Goal: Information Seeking & Learning: Compare options

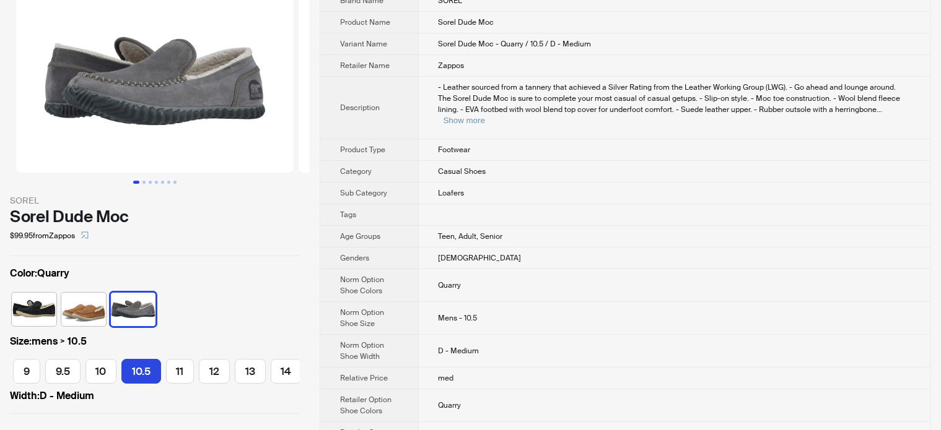
scroll to position [124, 0]
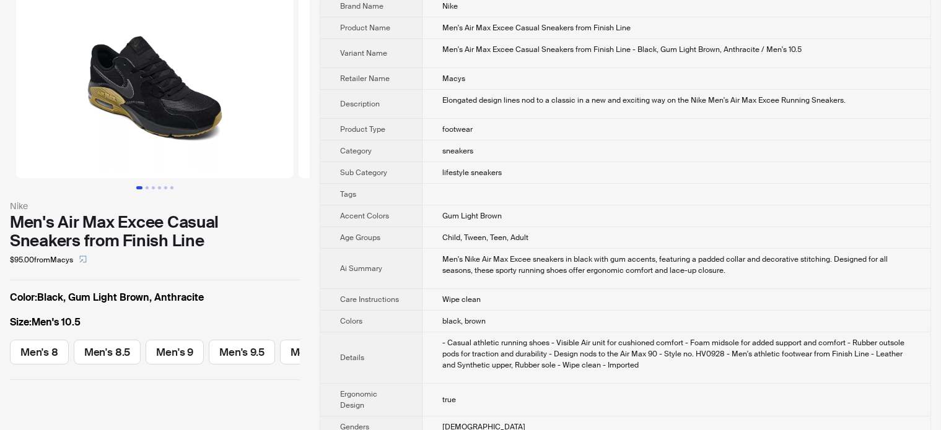
scroll to position [62, 0]
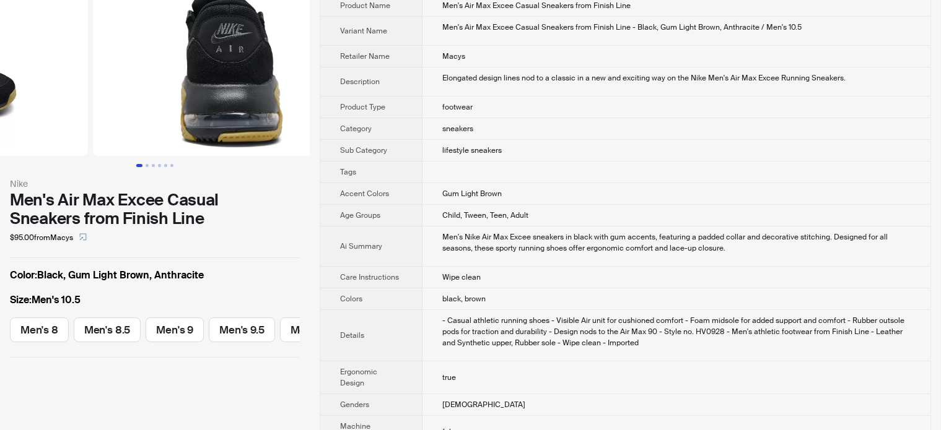
drag, startPoint x: 243, startPoint y: 92, endPoint x: 104, endPoint y: 106, distance: 139.5
click at [104, 106] on ul at bounding box center [155, 64] width 310 height 183
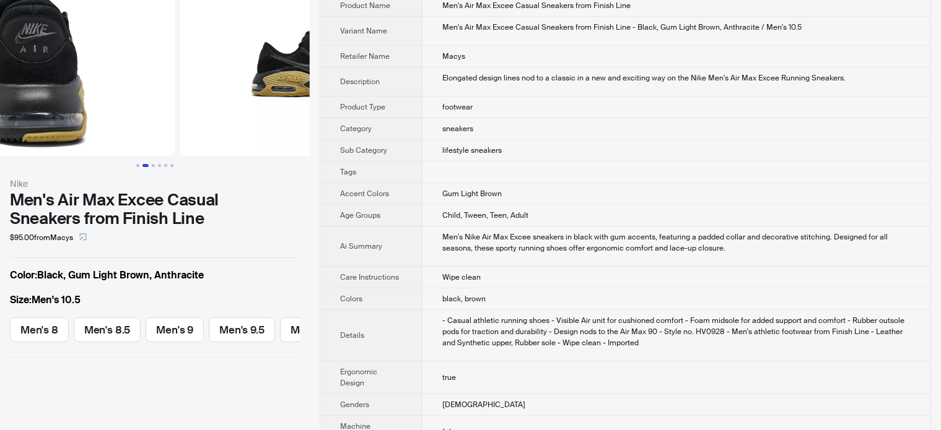
drag, startPoint x: 259, startPoint y: 107, endPoint x: 163, endPoint y: 129, distance: 98.4
click at [165, 128] on ul at bounding box center [155, 64] width 310 height 183
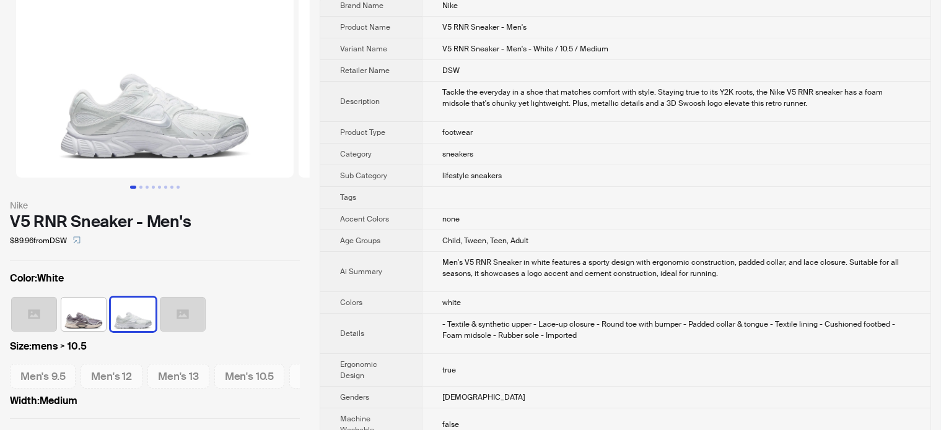
scroll to position [62, 0]
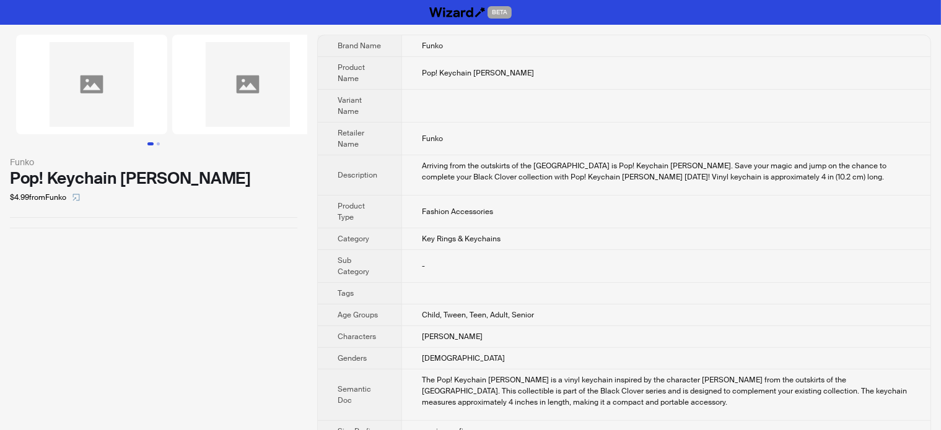
scroll to position [0, 32]
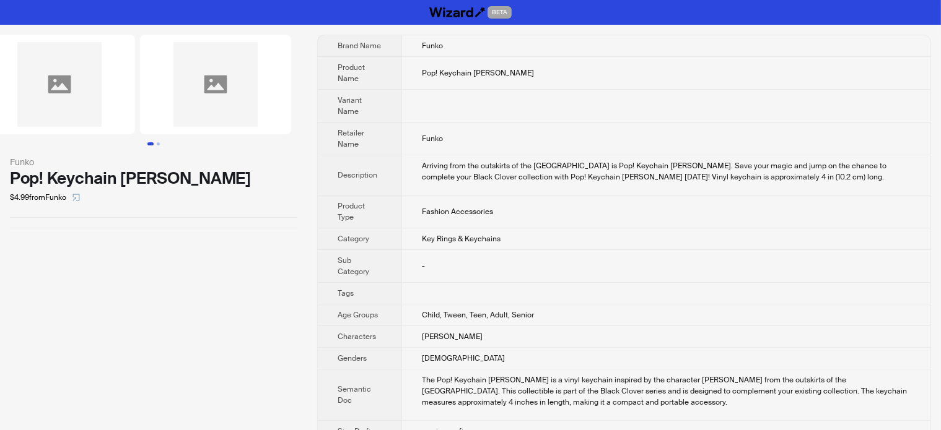
drag, startPoint x: 241, startPoint y: 105, endPoint x: 98, endPoint y: 121, distance: 143.9
click at [106, 123] on ul at bounding box center [153, 85] width 307 height 100
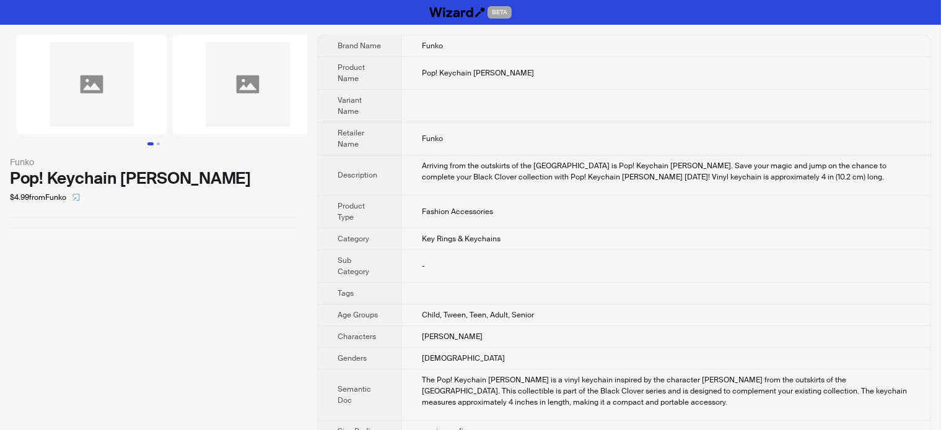
drag, startPoint x: 139, startPoint y: 104, endPoint x: 207, endPoint y: 108, distance: 67.6
click at [207, 108] on img at bounding box center [247, 85] width 151 height 100
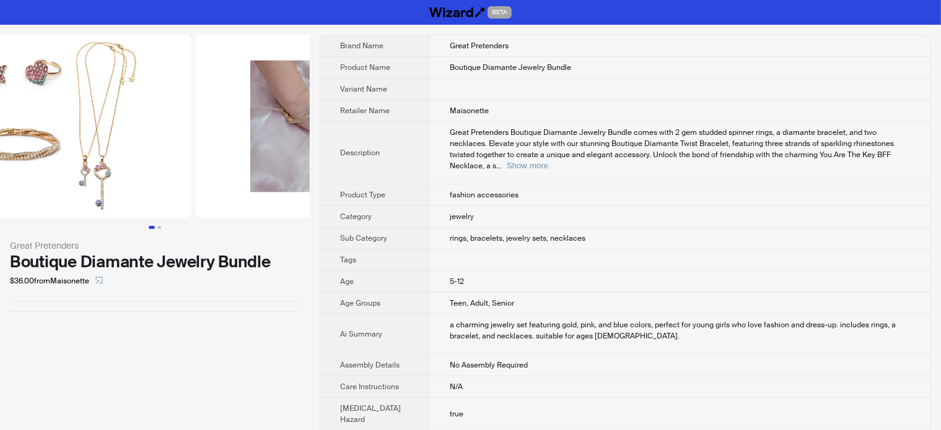
scroll to position [0, 128]
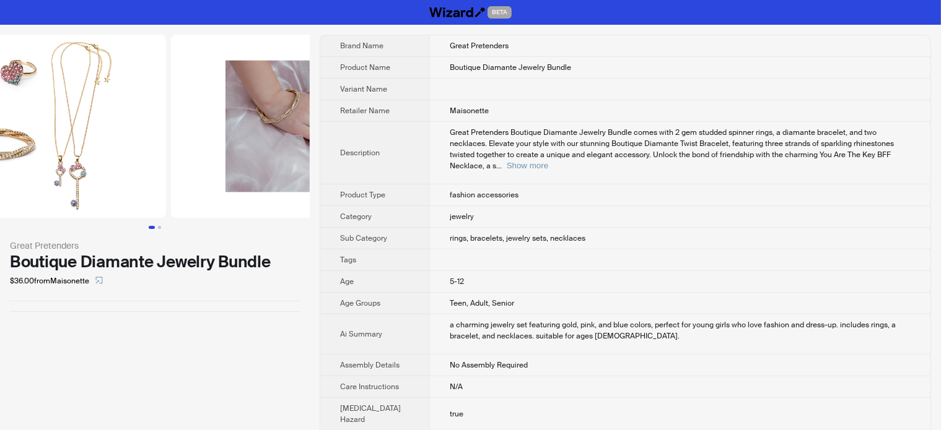
drag, startPoint x: 220, startPoint y: 80, endPoint x: 135, endPoint y: 88, distance: 85.8
click at [135, 88] on img at bounding box center [27, 126] width 277 height 183
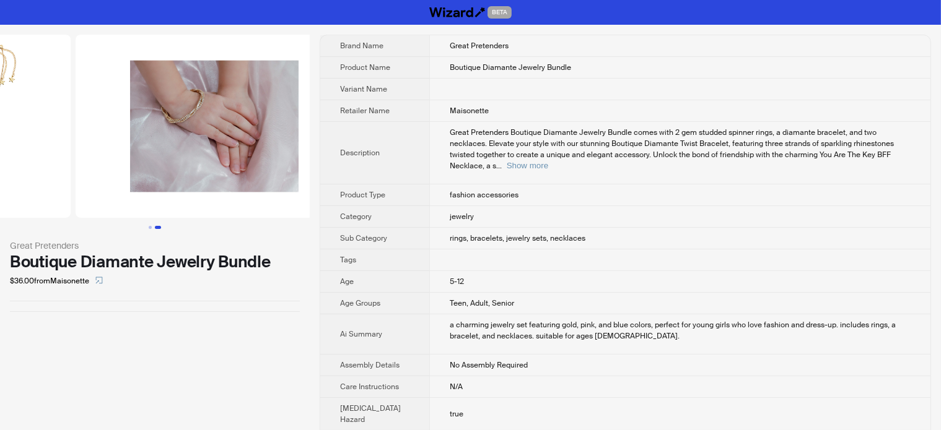
drag, startPoint x: 271, startPoint y: 120, endPoint x: 115, endPoint y: 118, distance: 156.0
click at [115, 118] on ul at bounding box center [155, 126] width 310 height 183
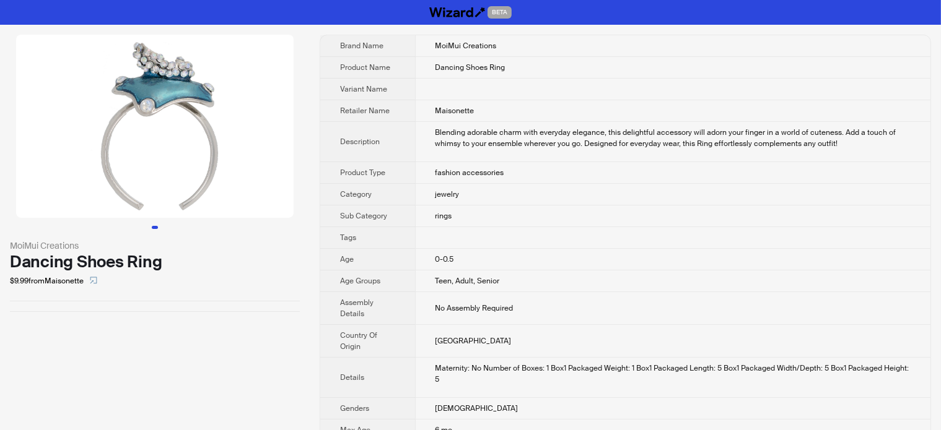
drag, startPoint x: 230, startPoint y: 180, endPoint x: 124, endPoint y: 184, distance: 105.9
click at [124, 184] on img at bounding box center [154, 126] width 277 height 183
drag, startPoint x: 206, startPoint y: 313, endPoint x: 199, endPoint y: 315, distance: 7.1
click at [202, 315] on div "MoiMui Creations Dancing Shoes Ring $9.99 from Maisonette" at bounding box center [155, 173] width 310 height 297
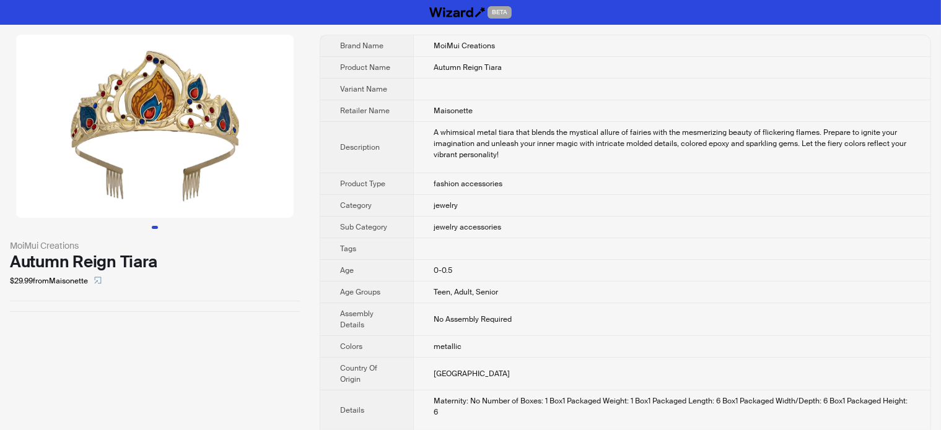
drag, startPoint x: 132, startPoint y: 121, endPoint x: 69, endPoint y: 126, distance: 62.7
click at [69, 126] on img at bounding box center [154, 126] width 277 height 183
drag, startPoint x: 188, startPoint y: 155, endPoint x: 311, endPoint y: 167, distance: 123.1
click at [310, 167] on div "MoiMui Creations Autumn Reign Tiara $29.99 from Maisonette Brand Name MoiMui Cr…" at bounding box center [470, 345] width 941 height 641
drag, startPoint x: 104, startPoint y: 163, endPoint x: 212, endPoint y: 167, distance: 108.4
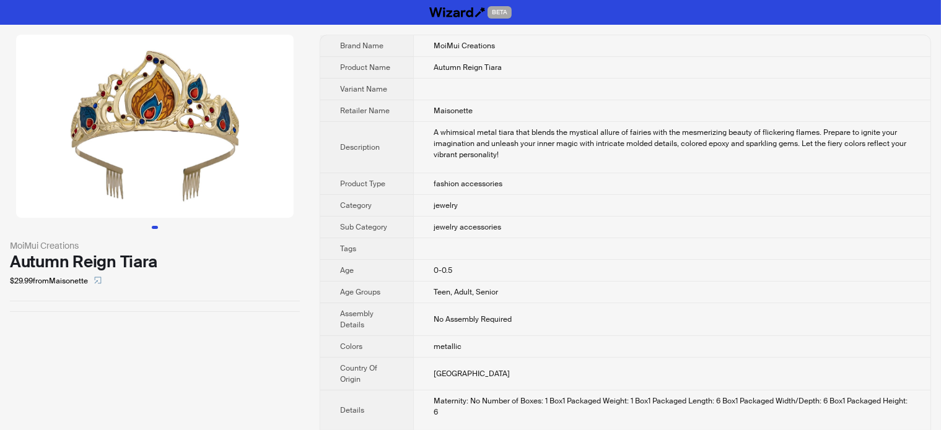
click at [211, 167] on img at bounding box center [154, 126] width 277 height 183
drag, startPoint x: 194, startPoint y: 178, endPoint x: 27, endPoint y: 168, distance: 168.1
click at [27, 168] on img at bounding box center [154, 126] width 277 height 183
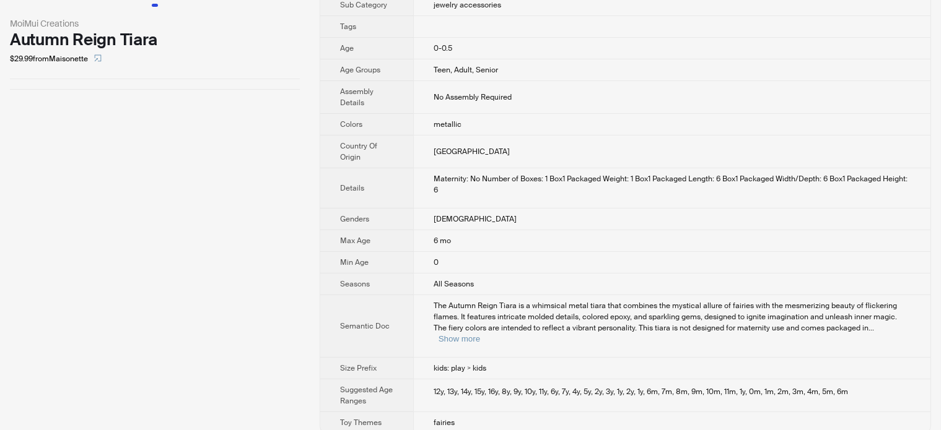
click at [34, 247] on div "MoiMui Creations Autumn Reign Tiara $29.99 from Maisonette" at bounding box center [155, 122] width 310 height 641
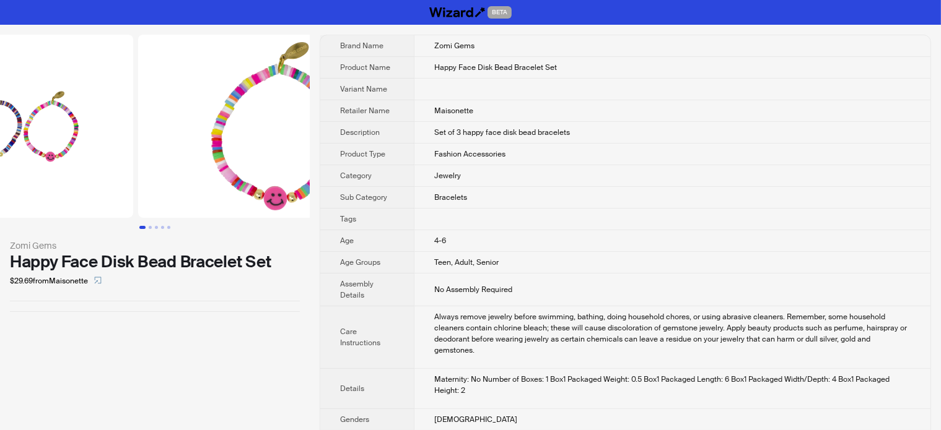
drag, startPoint x: 206, startPoint y: 167, endPoint x: 97, endPoint y: 170, distance: 109.6
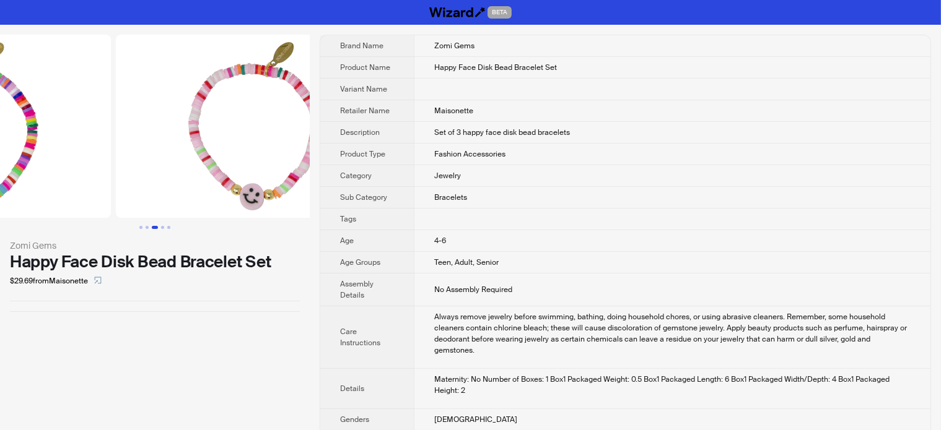
drag, startPoint x: 217, startPoint y: 173, endPoint x: 65, endPoint y: 169, distance: 152.4
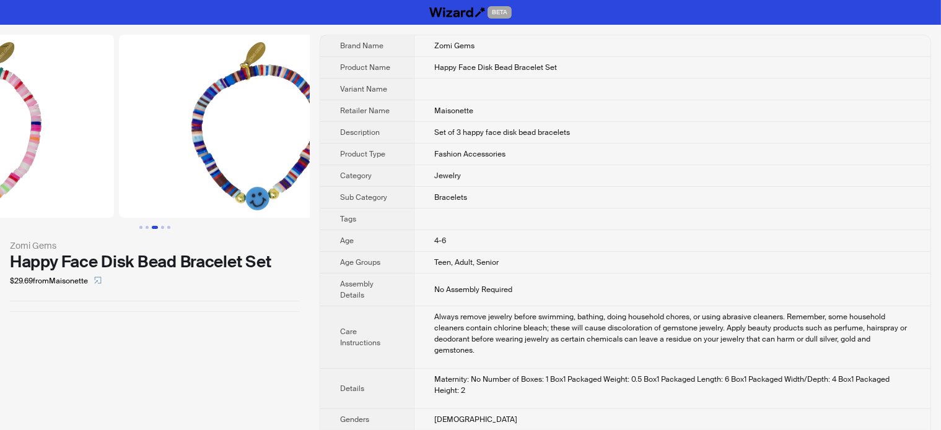
drag, startPoint x: 188, startPoint y: 160, endPoint x: 56, endPoint y: 159, distance: 131.9
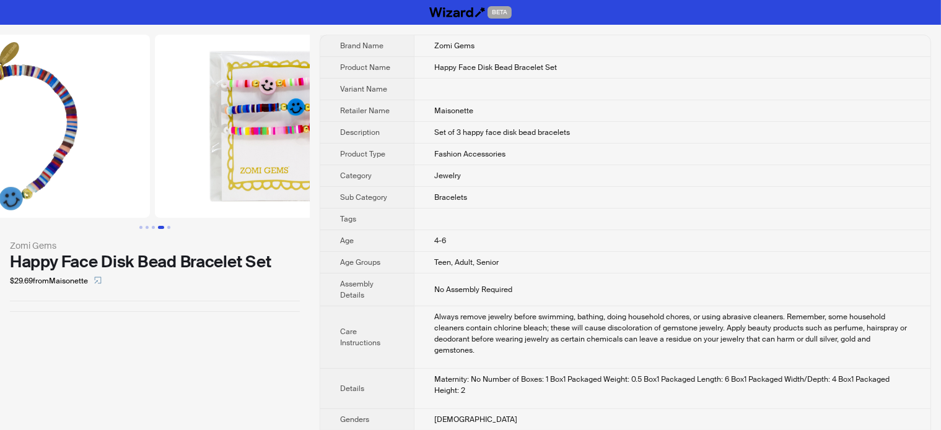
drag, startPoint x: 205, startPoint y: 145, endPoint x: 106, endPoint y: 146, distance: 98.5
click at [106, 146] on img at bounding box center [10, 126] width 277 height 183
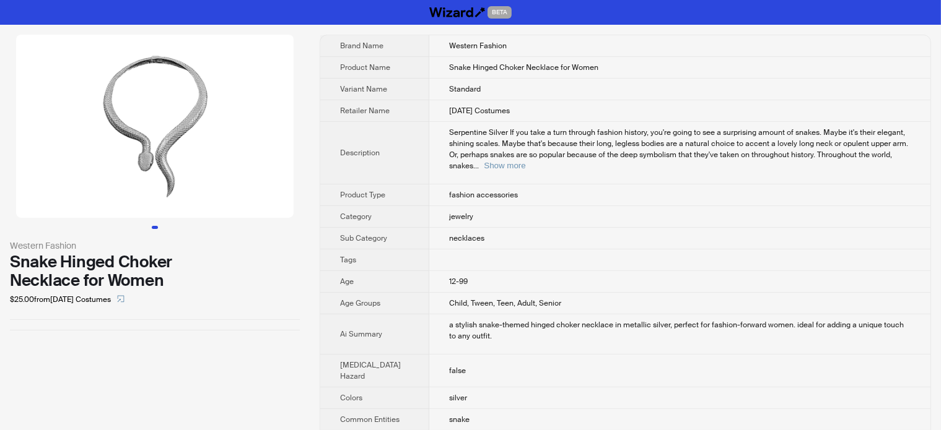
drag, startPoint x: 214, startPoint y: 134, endPoint x: 84, endPoint y: 146, distance: 131.1
click at [84, 146] on img at bounding box center [154, 126] width 277 height 183
drag, startPoint x: 84, startPoint y: 146, endPoint x: 225, endPoint y: 151, distance: 141.9
click at [224, 151] on img at bounding box center [154, 126] width 277 height 183
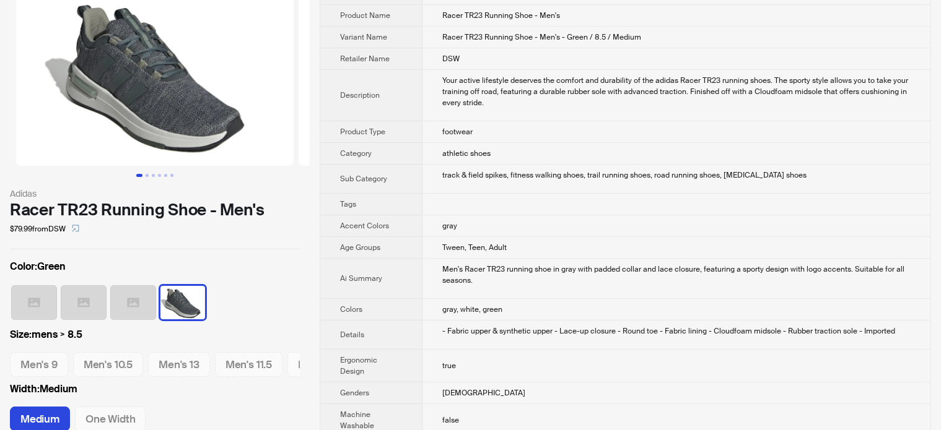
scroll to position [124, 0]
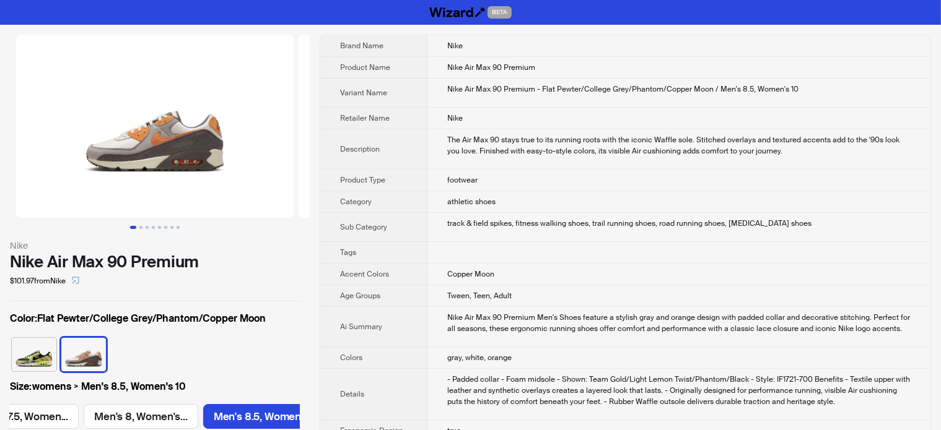
scroll to position [0, 575]
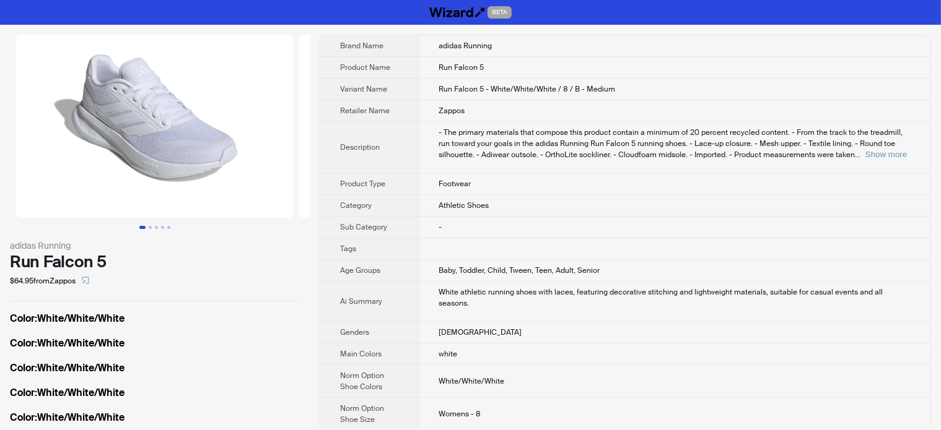
scroll to position [0, 108]
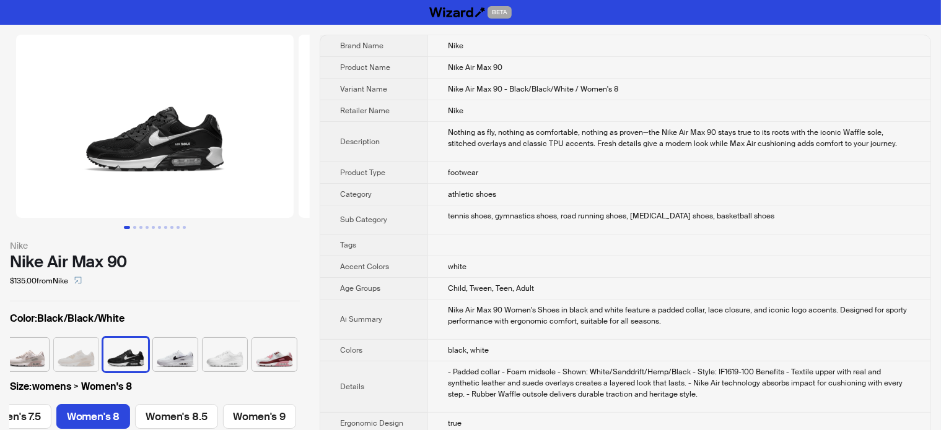
scroll to position [0, 467]
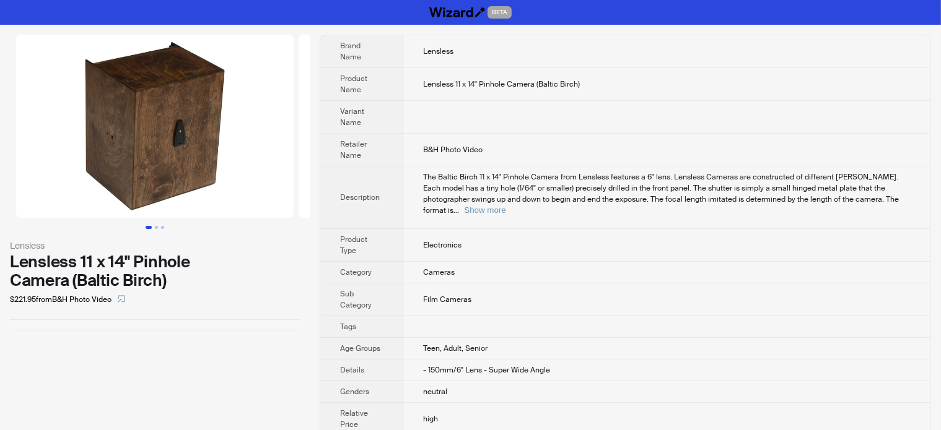
drag, startPoint x: 79, startPoint y: 155, endPoint x: 194, endPoint y: 160, distance: 115.3
click at [194, 160] on img at bounding box center [154, 126] width 277 height 183
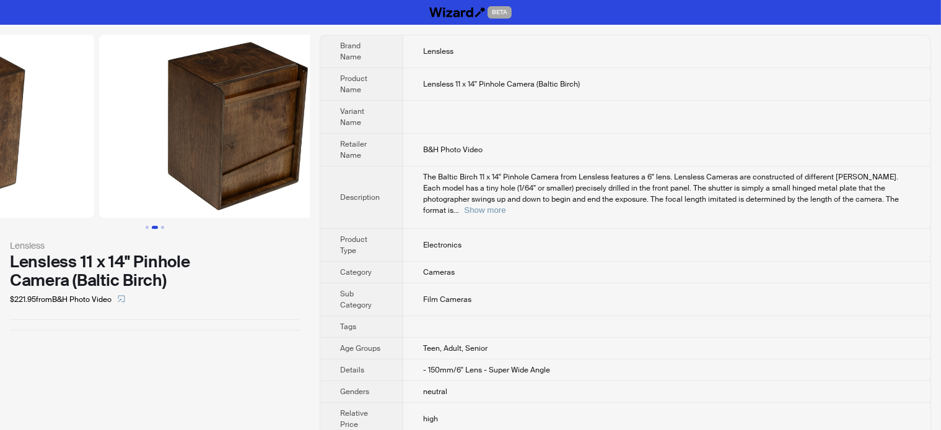
drag, startPoint x: 209, startPoint y: 160, endPoint x: 63, endPoint y: 156, distance: 146.2
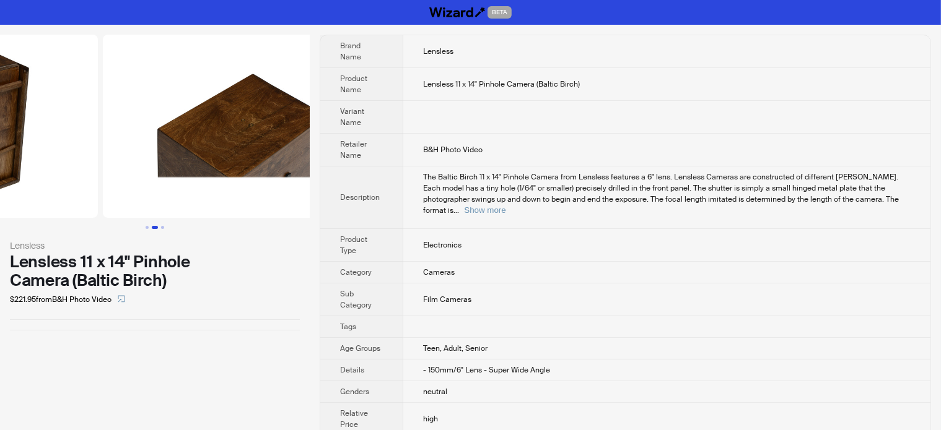
drag, startPoint x: 188, startPoint y: 145, endPoint x: 40, endPoint y: 157, distance: 147.9
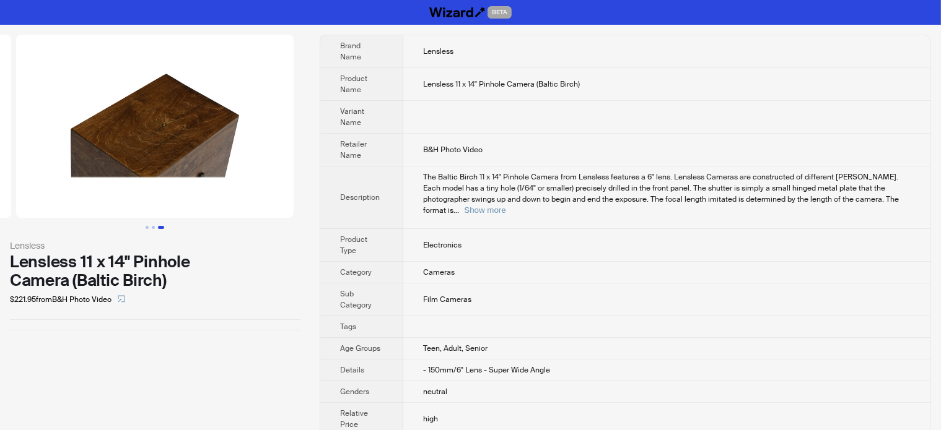
drag, startPoint x: 75, startPoint y: 161, endPoint x: 45, endPoint y: 163, distance: 30.4
click at [38, 167] on img at bounding box center [154, 126] width 277 height 183
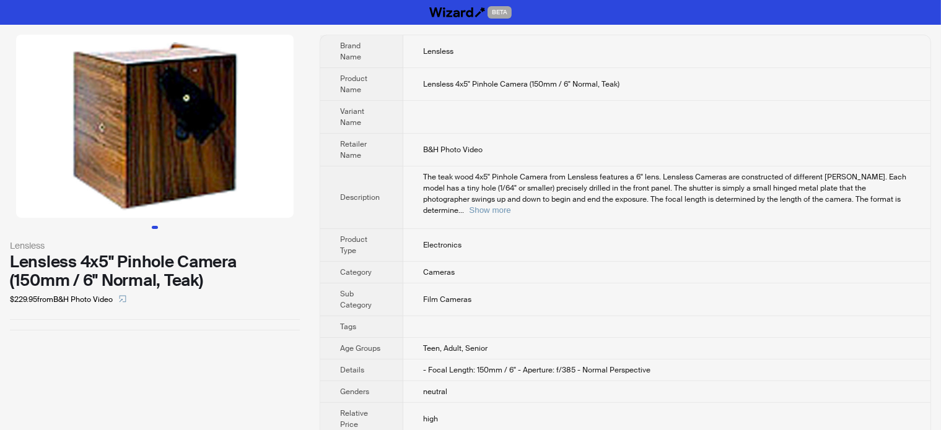
drag, startPoint x: 194, startPoint y: 170, endPoint x: 53, endPoint y: 185, distance: 141.9
click at [53, 185] on img at bounding box center [154, 126] width 277 height 183
drag, startPoint x: 219, startPoint y: 185, endPoint x: 315, endPoint y: 185, distance: 95.4
click at [316, 186] on div "Lensless Lensless 4x5" Pinhole Camera (150mm / 6" Normal, Teak) $229.95 from B&…" at bounding box center [470, 263] width 941 height 476
